Goal: Transaction & Acquisition: Download file/media

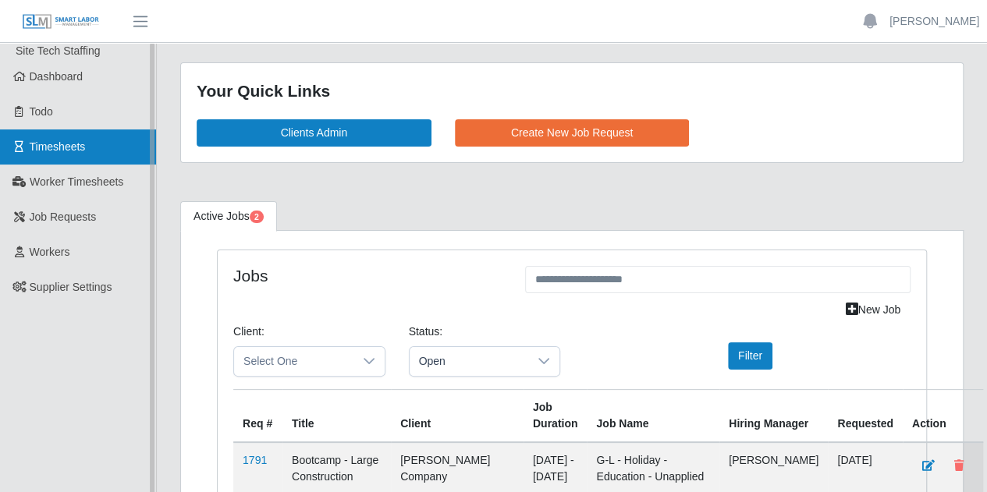
click at [69, 142] on span "Timesheets" at bounding box center [58, 146] width 56 height 12
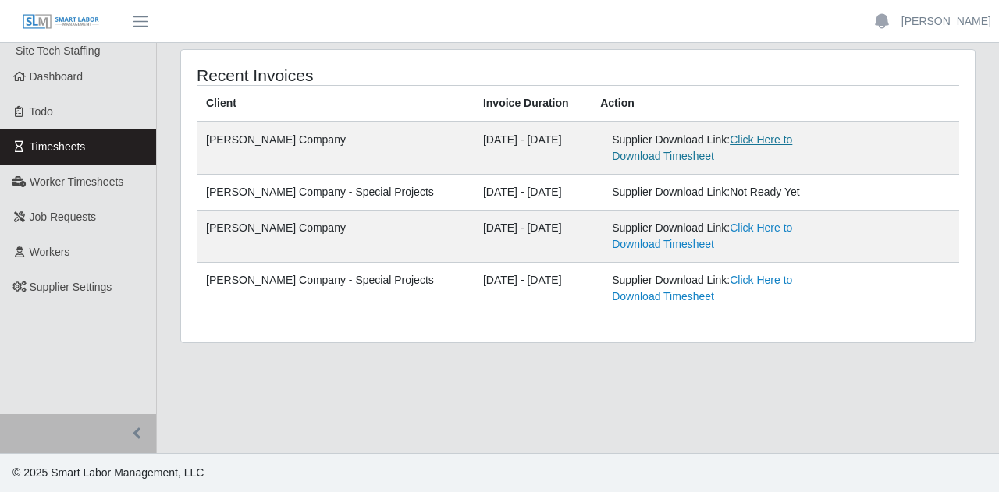
click at [747, 135] on link "Click Here to Download Timesheet" at bounding box center [702, 147] width 180 height 29
click at [730, 144] on link "Click Here to Download Timesheet" at bounding box center [702, 147] width 180 height 29
click at [734, 142] on link "Click Here to Download Timesheet" at bounding box center [702, 147] width 180 height 29
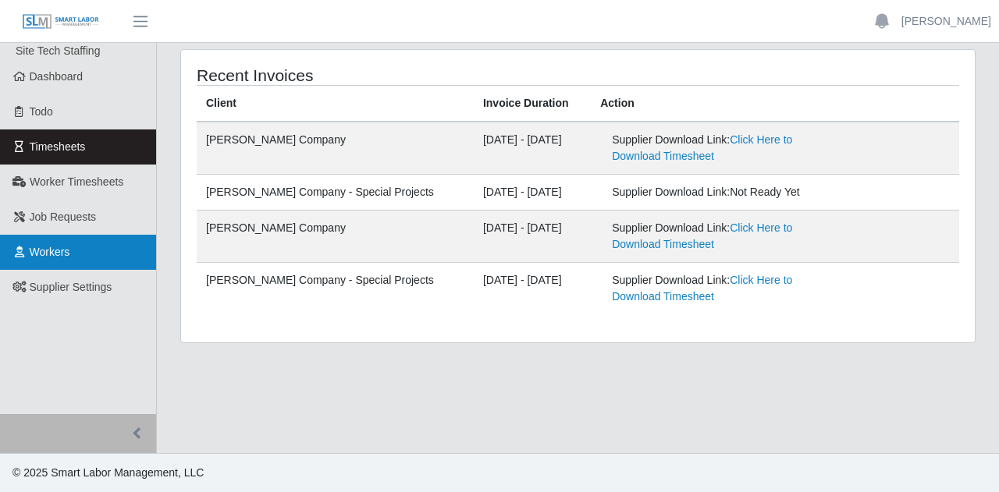
click at [80, 246] on link "Workers" at bounding box center [78, 252] width 156 height 35
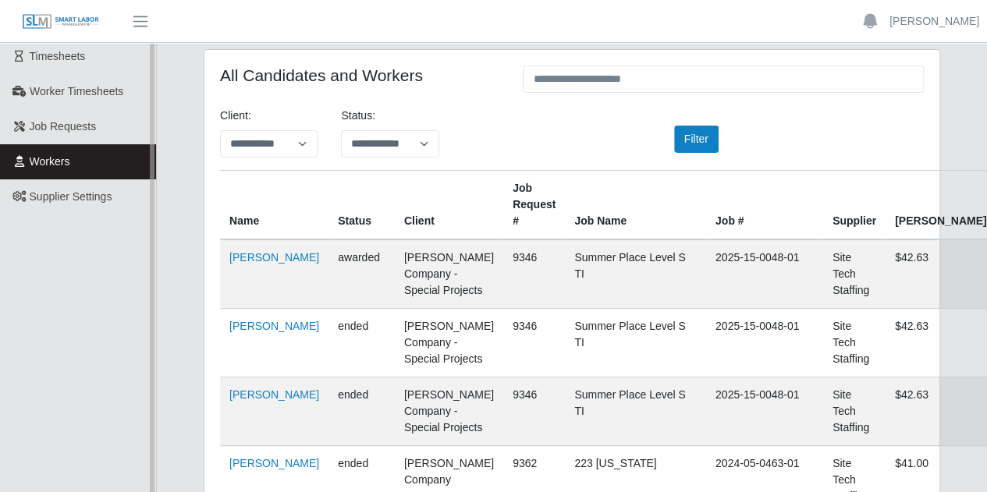
scroll to position [78, 0]
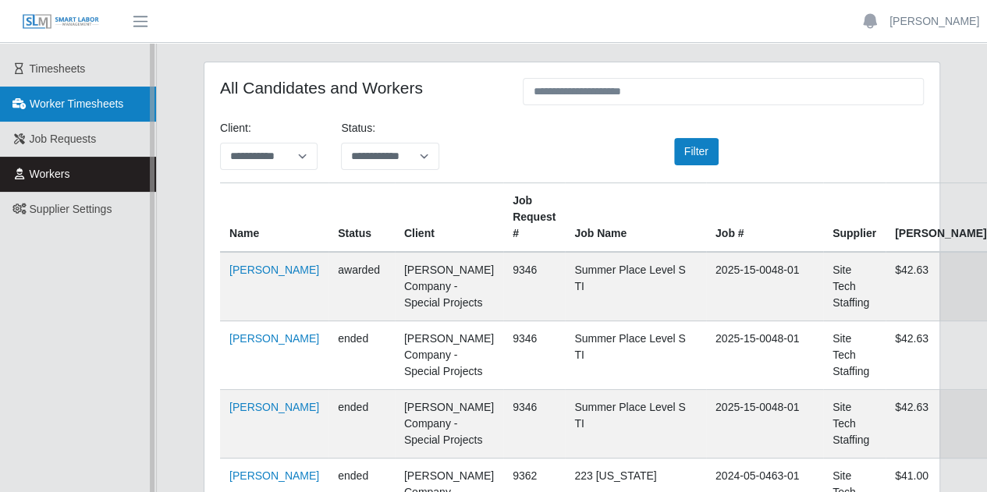
click at [69, 108] on span "Worker Timesheets" at bounding box center [77, 104] width 94 height 12
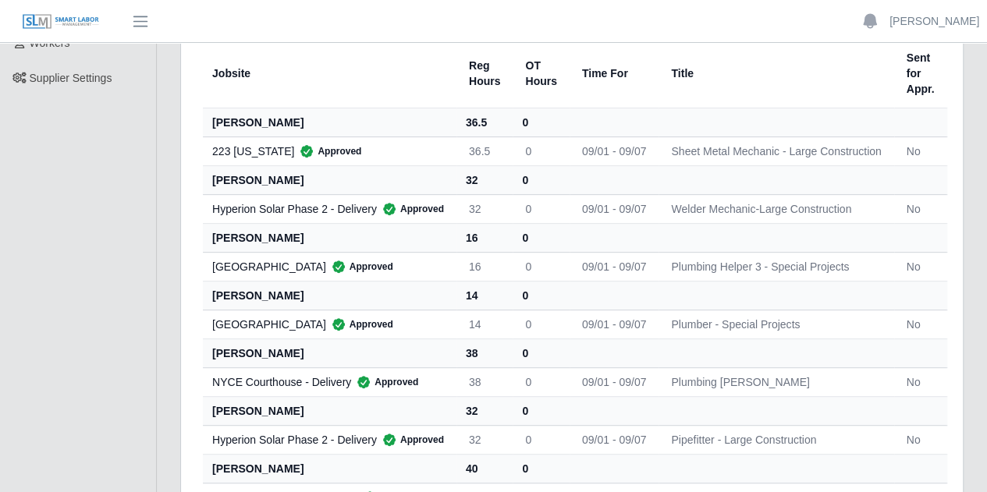
scroll to position [234, 0]
